Goal: Find specific page/section: Find specific page/section

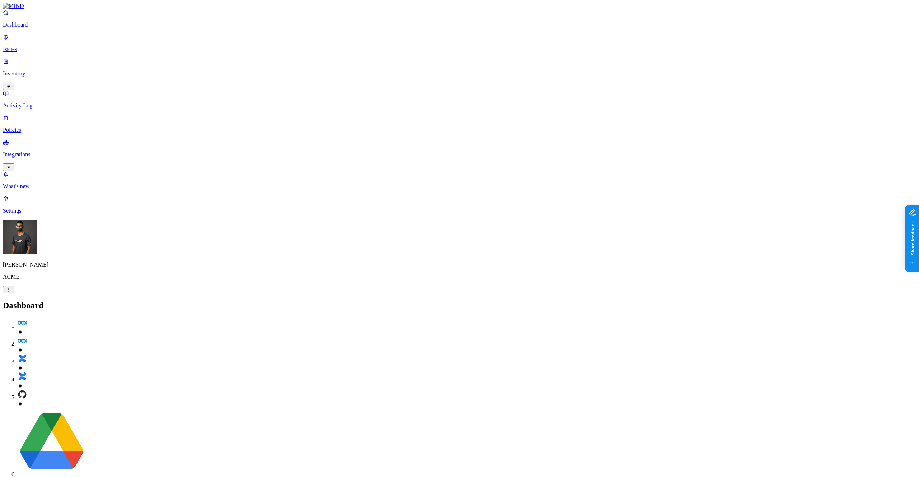
scroll to position [25, 0]
click at [36, 70] on p "Inventory" at bounding box center [459, 73] width 913 height 6
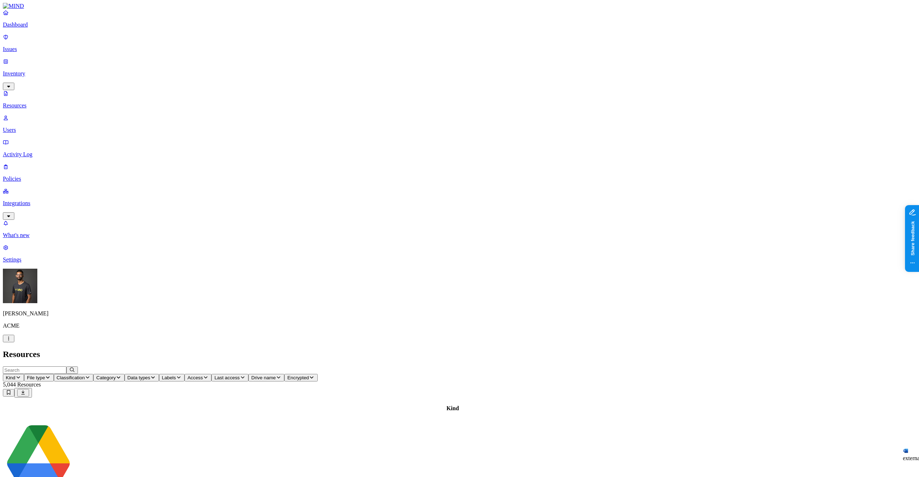
click at [15, 375] on span "Kind" at bounding box center [11, 377] width 10 height 5
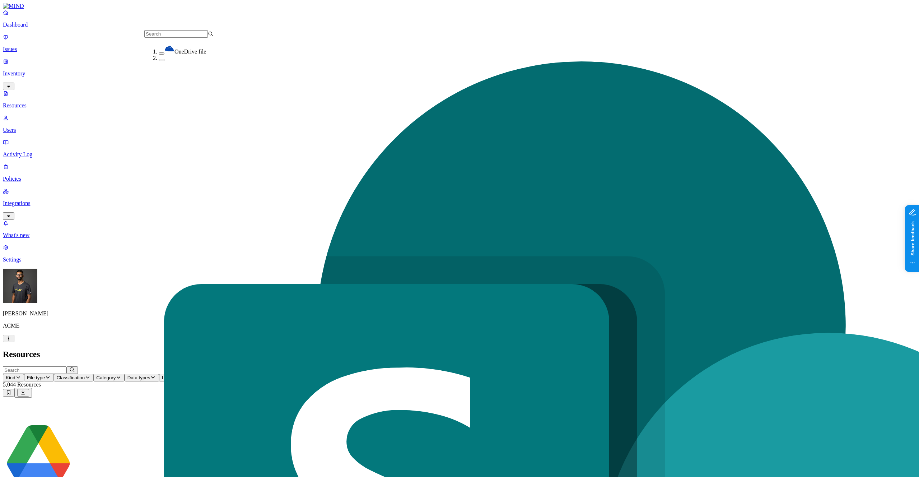
click at [159, 52] on button "button" at bounding box center [162, 53] width 6 height 2
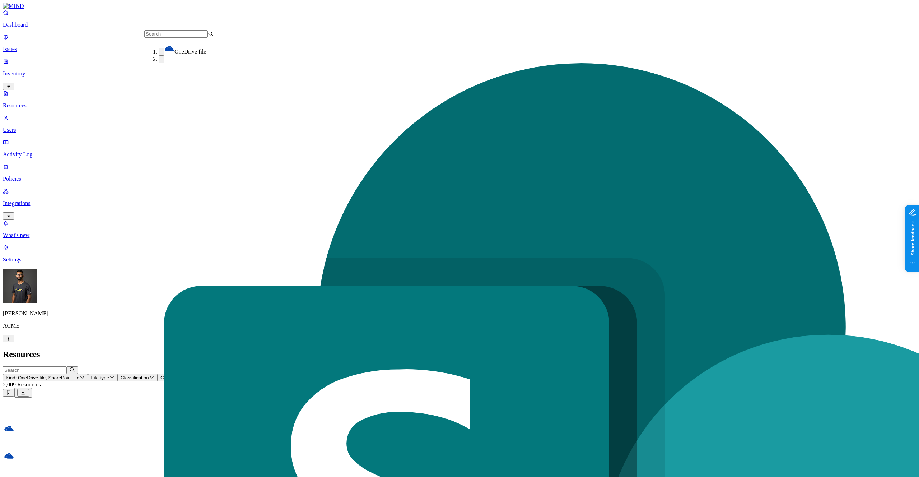
click at [209, 349] on h2 "Resources" at bounding box center [459, 354] width 913 height 10
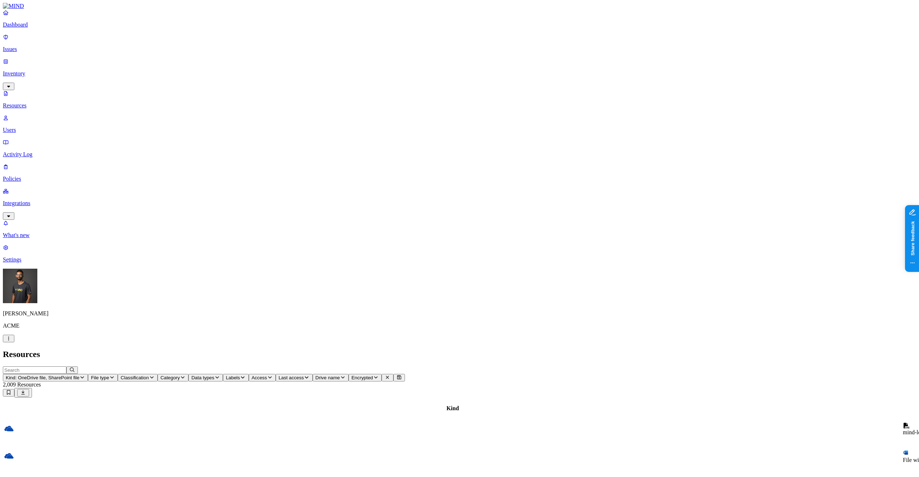
click at [267, 375] on span "Access" at bounding box center [259, 377] width 15 height 5
click at [408, 139] on div "Public" at bounding box center [408, 148] width 0 height 19
click at [575, 349] on h2 "Resources" at bounding box center [459, 354] width 913 height 10
